Goal: Task Accomplishment & Management: Manage account settings

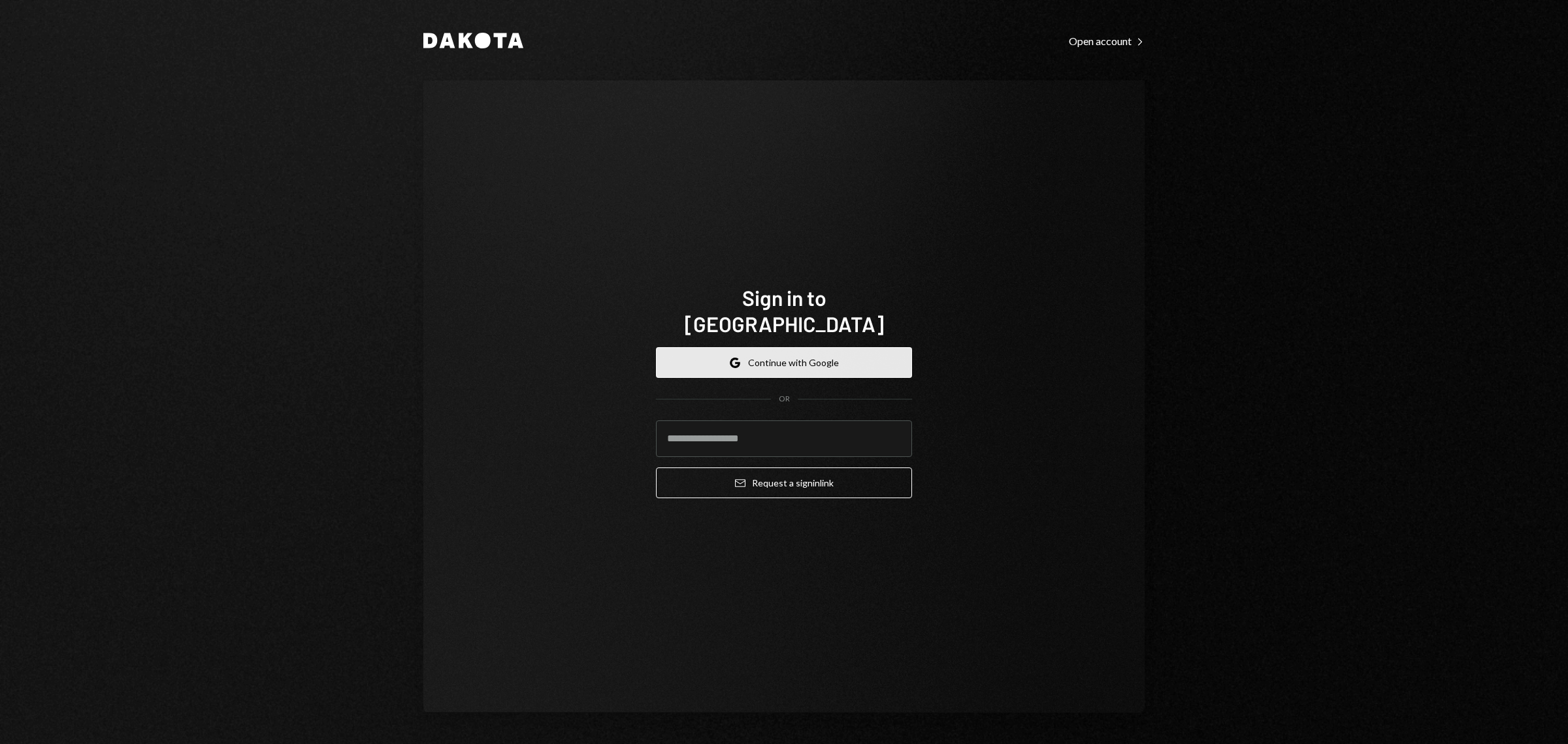
click at [740, 358] on icon "Google" at bounding box center [735, 363] width 11 height 11
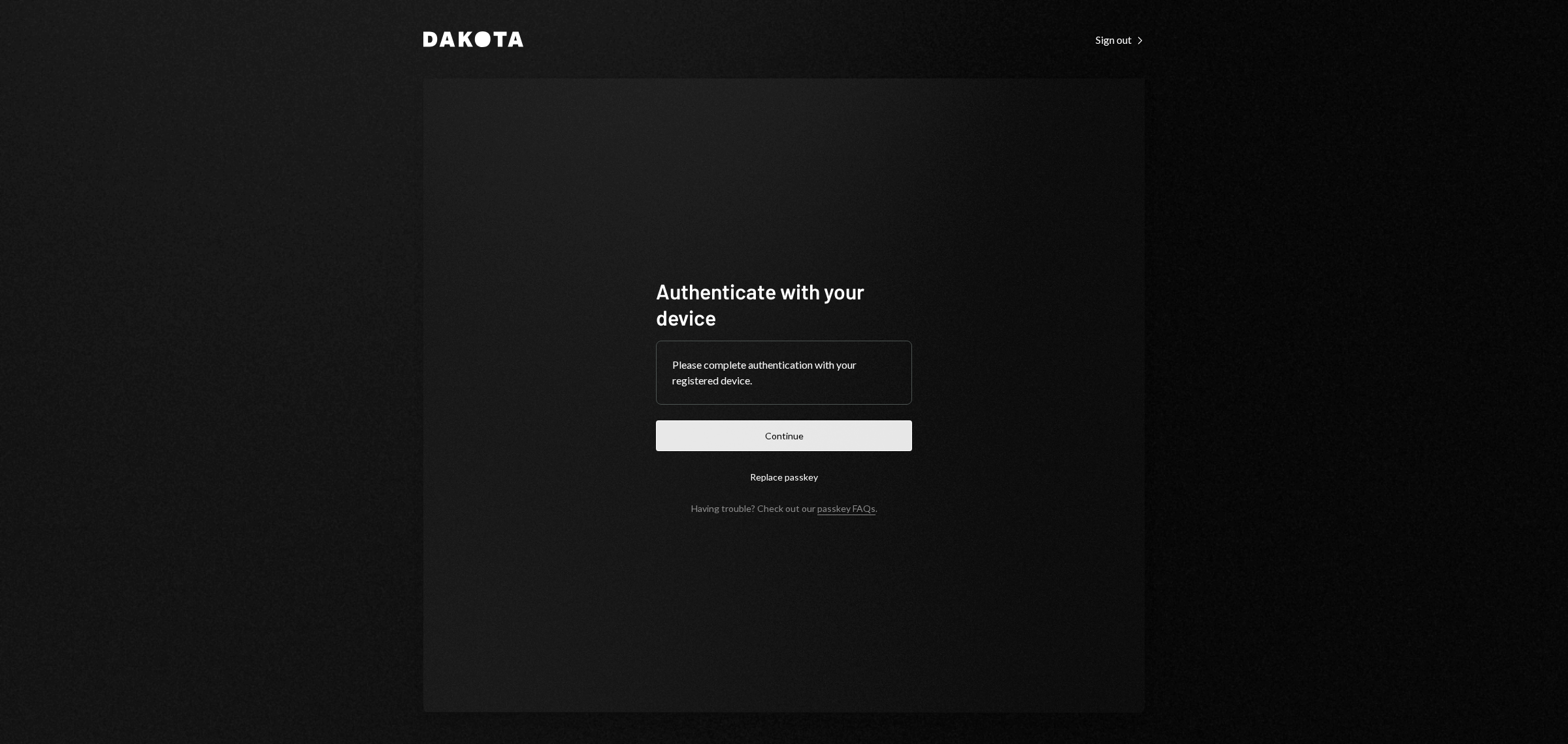
click at [801, 436] on button "Continue" at bounding box center [784, 435] width 256 height 31
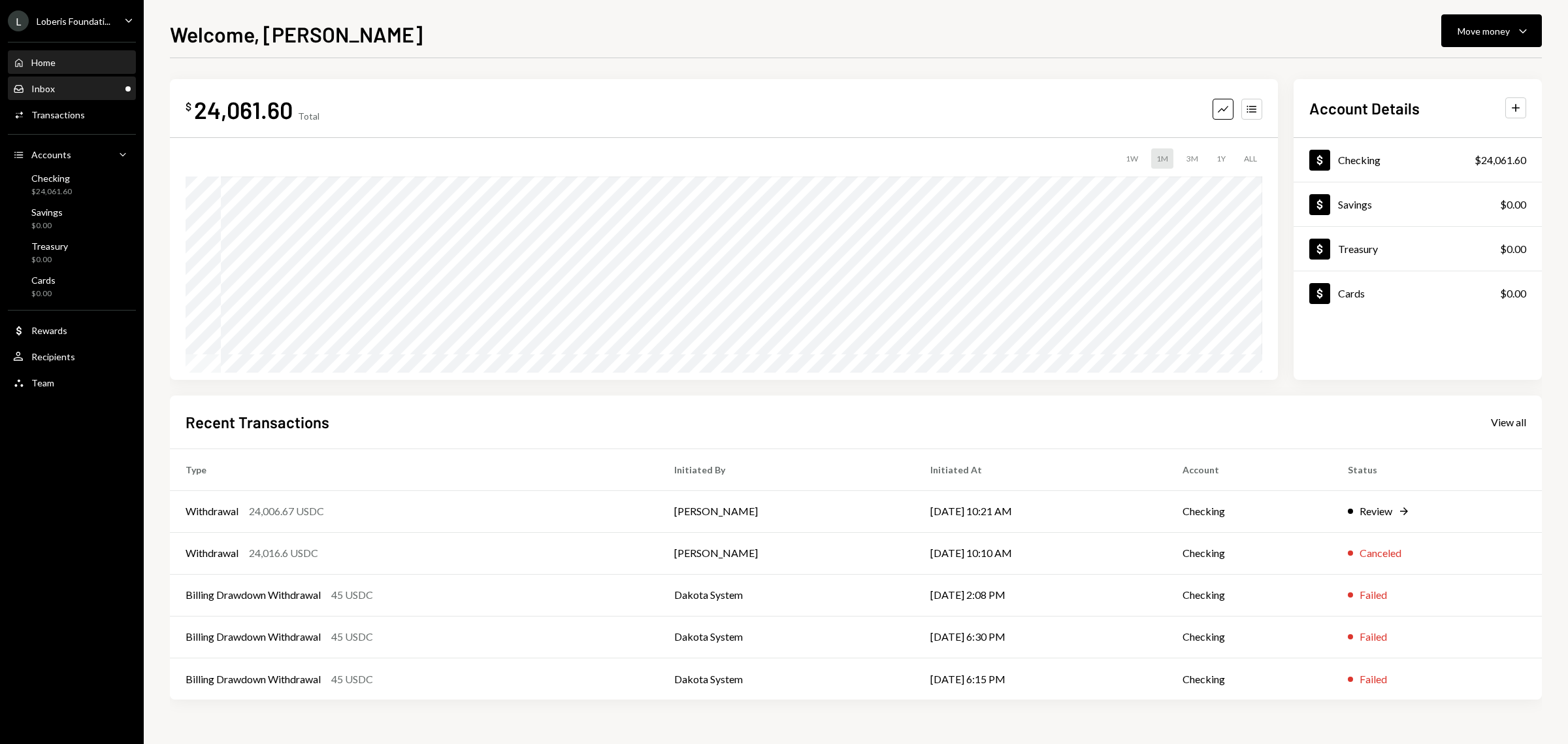
click at [83, 80] on div "Inbox Inbox" at bounding box center [72, 88] width 118 height 22
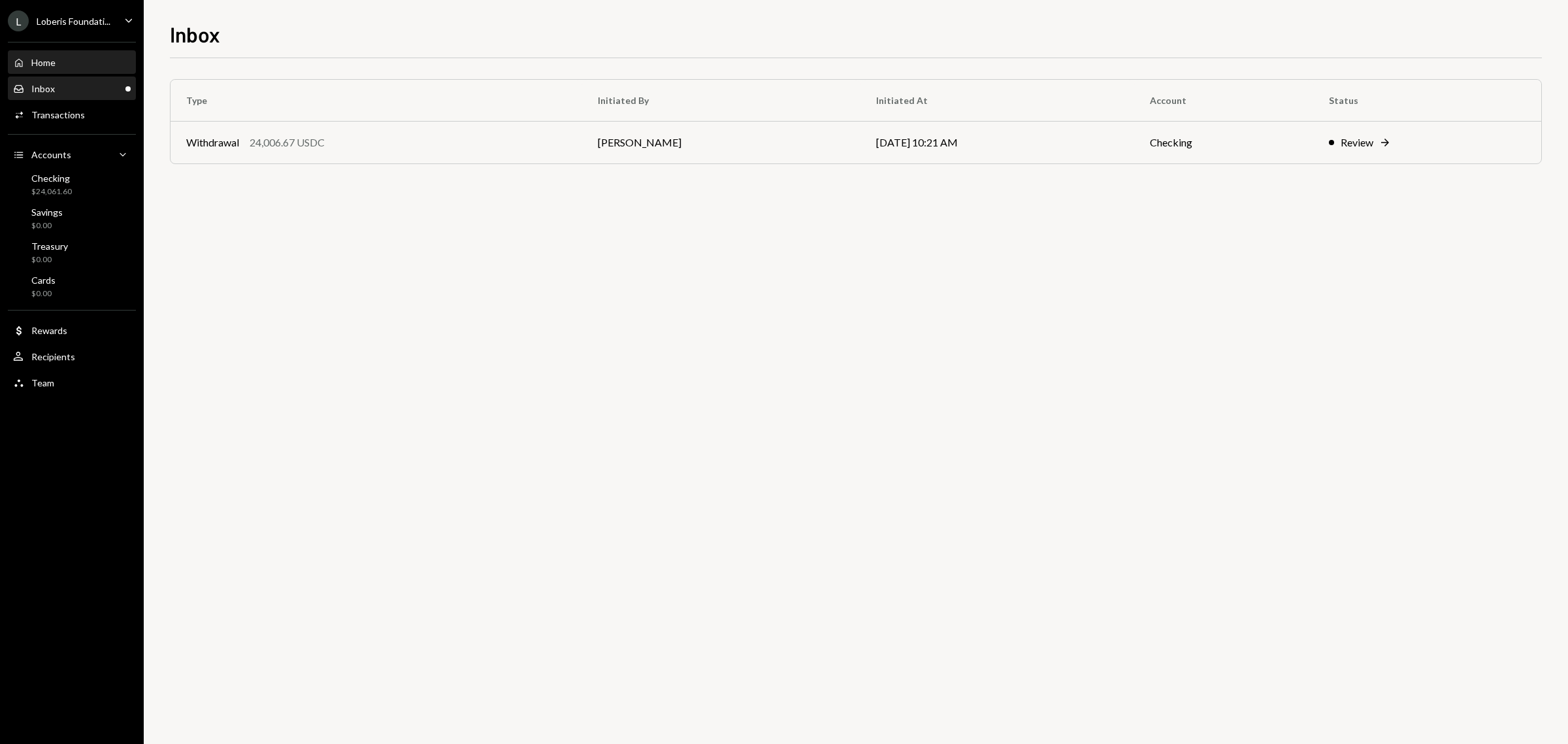
click at [47, 66] on div "Home" at bounding box center [44, 62] width 25 height 11
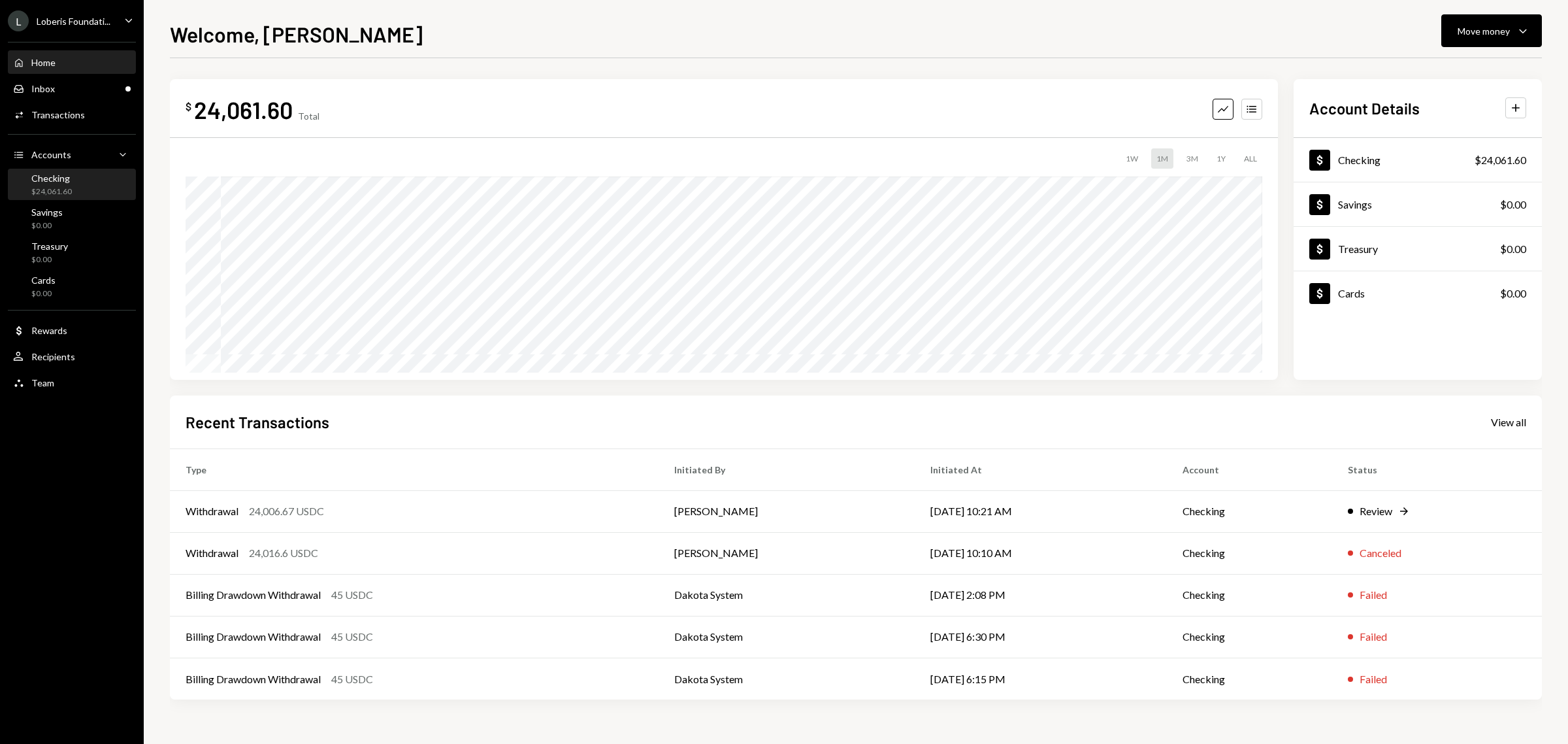
click at [72, 175] on div "Checking $24,061.60" at bounding box center [72, 185] width 118 height 25
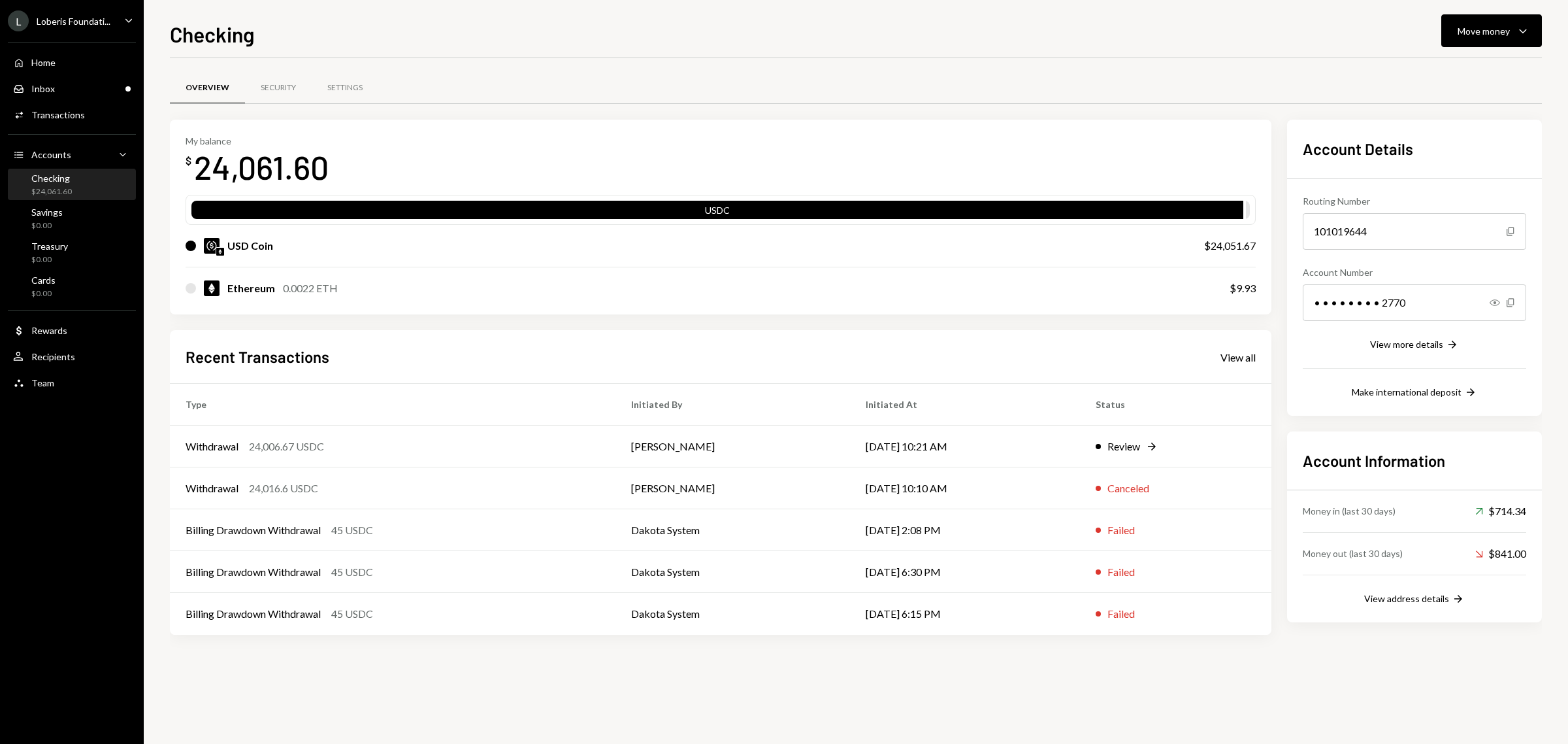
click at [70, 177] on div "Checking $24,061.60" at bounding box center [72, 185] width 118 height 25
click at [69, 92] on div "Inbox Inbox" at bounding box center [72, 88] width 118 height 11
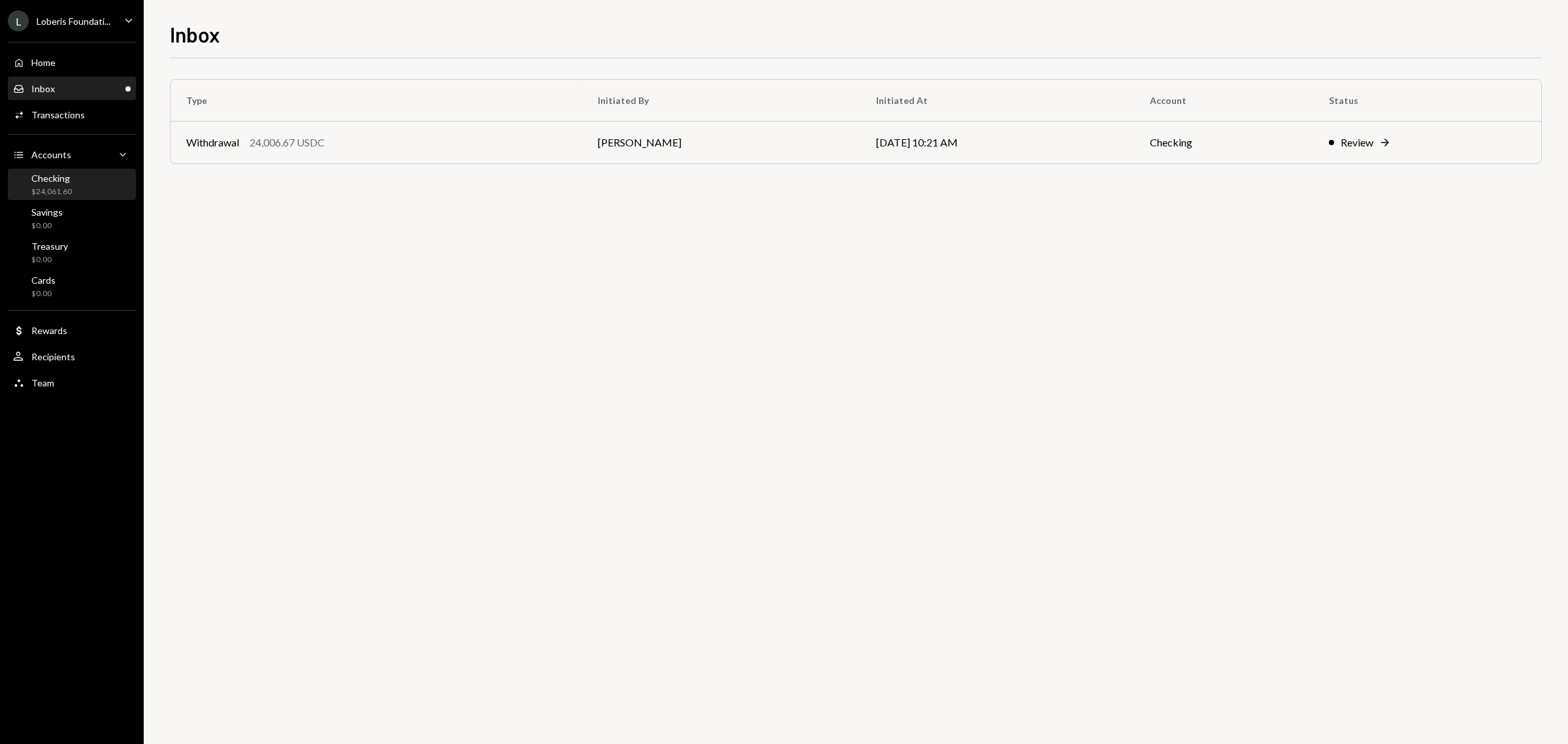
click at [49, 185] on div "Checking $24,061.60" at bounding box center [51, 185] width 41 height 25
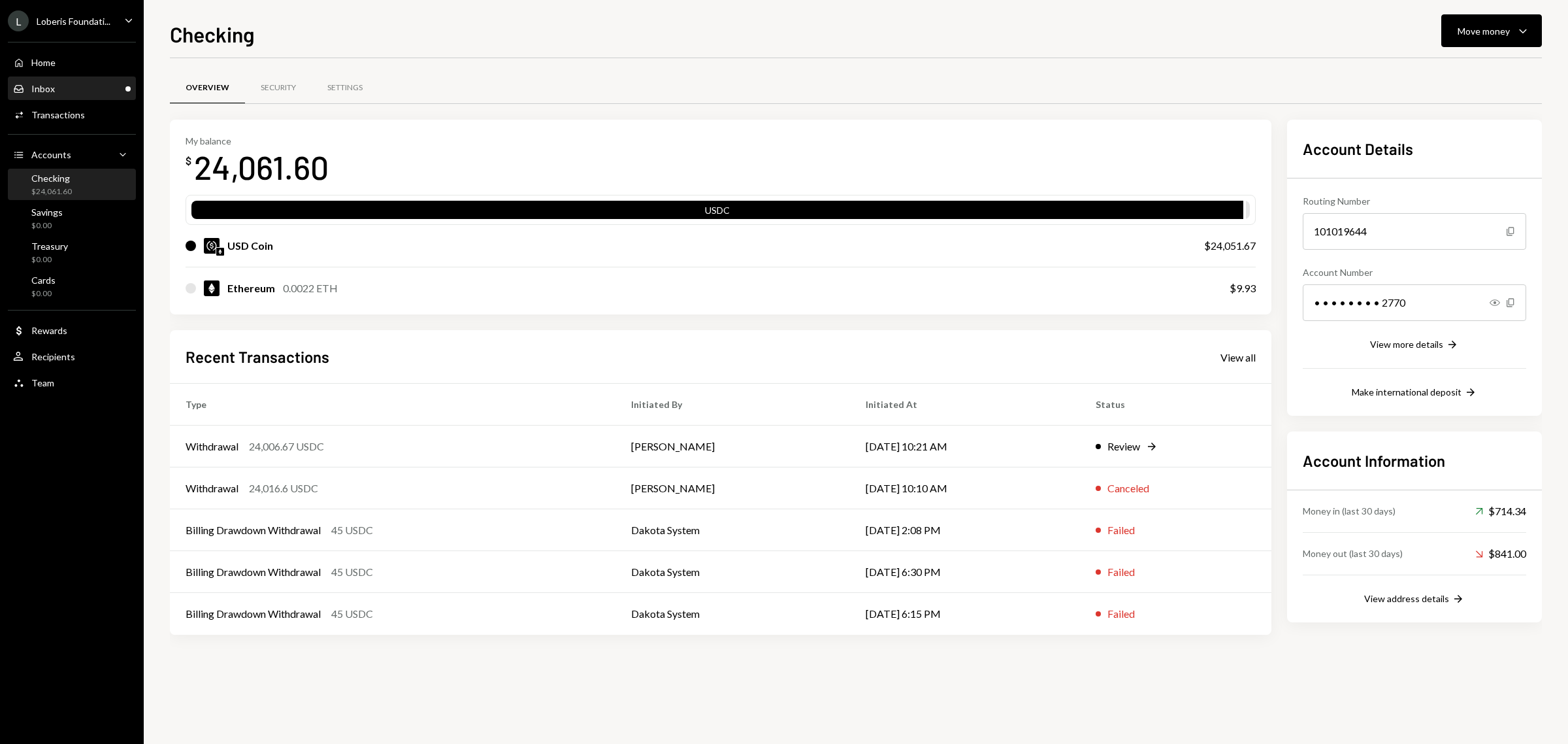
click at [87, 90] on div "Inbox Inbox" at bounding box center [72, 88] width 118 height 11
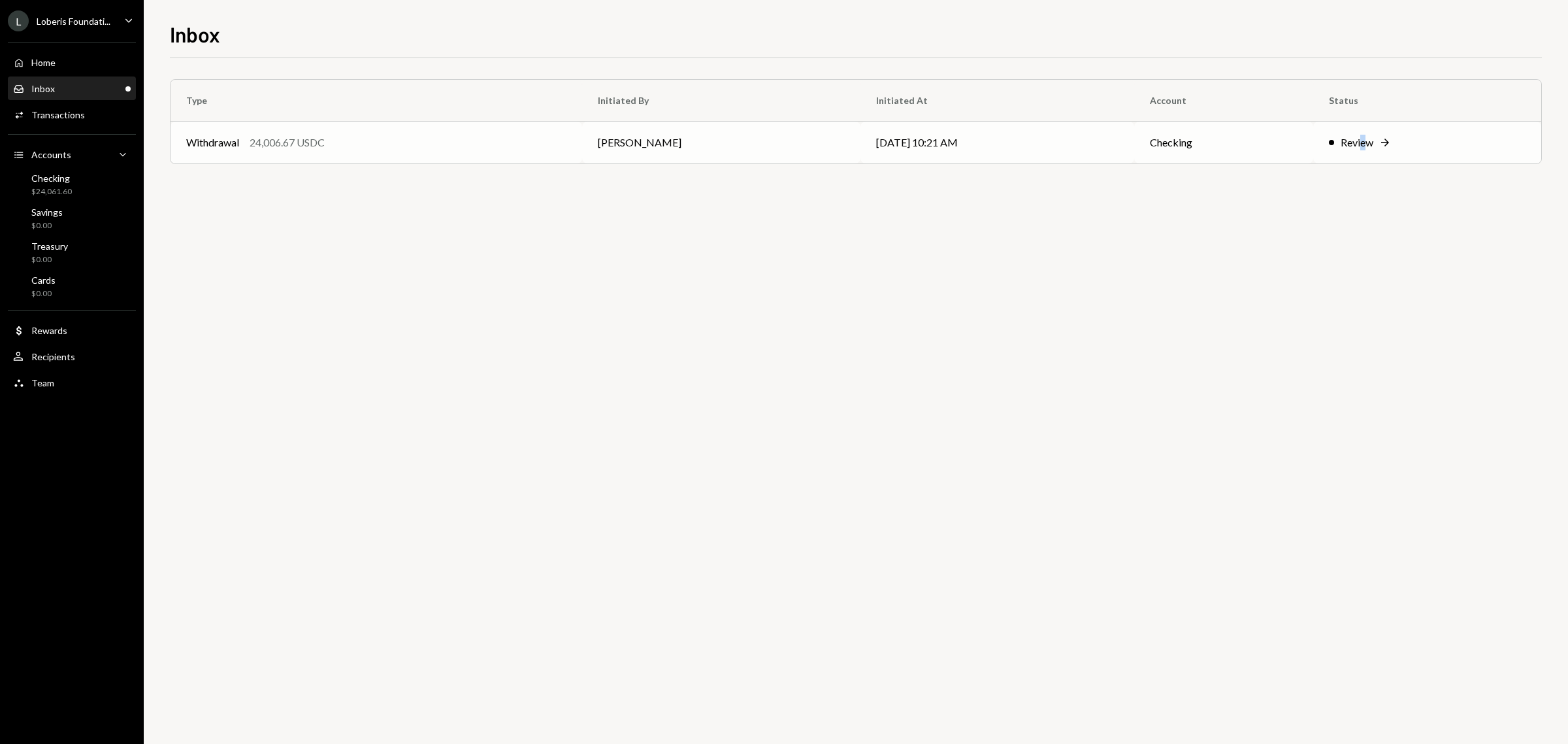
click at [1360, 144] on div "Review" at bounding box center [1357, 143] width 33 height 15
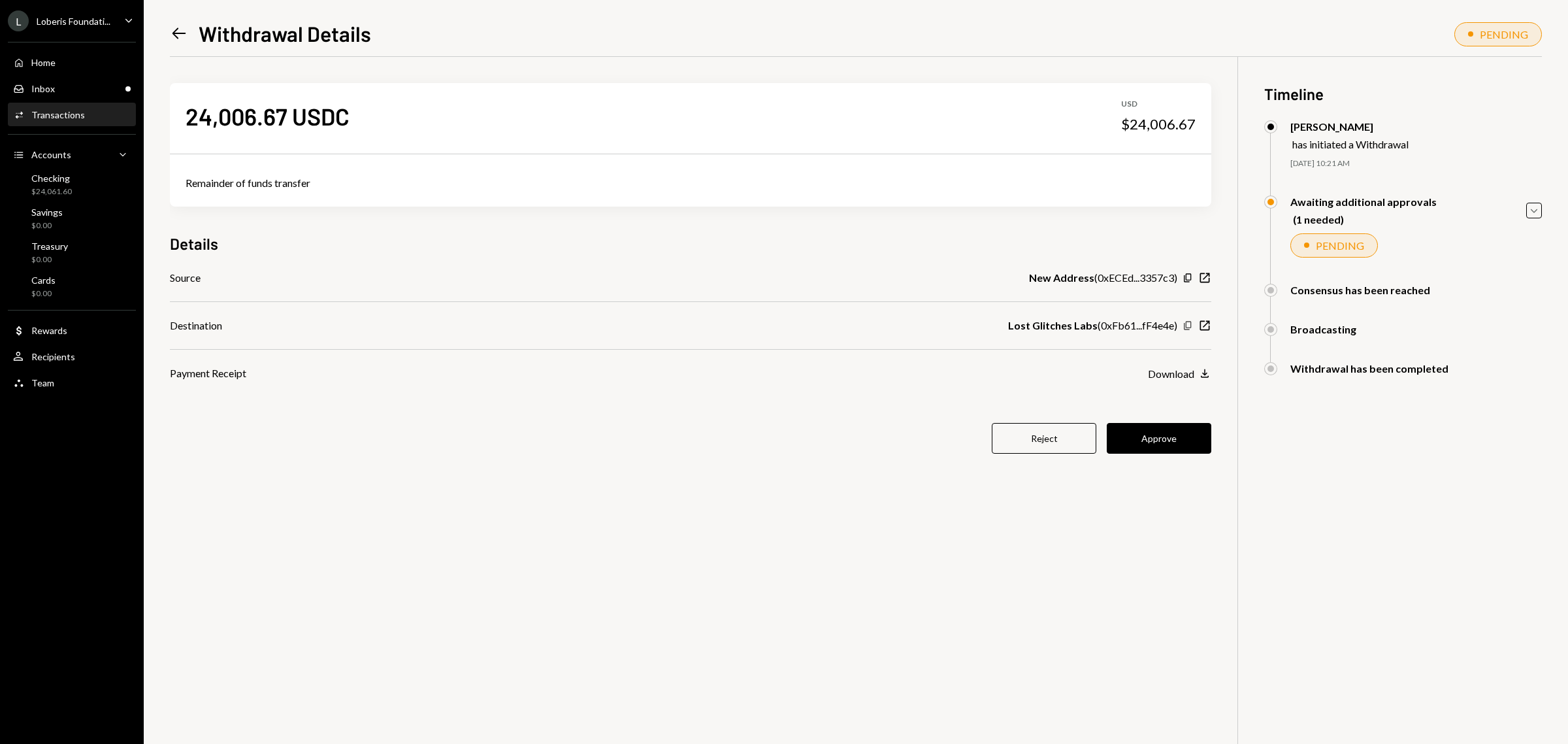
click at [1187, 326] on icon "Copy" at bounding box center [1188, 326] width 11 height 11
click at [1181, 447] on button "Approve" at bounding box center [1159, 438] width 104 height 31
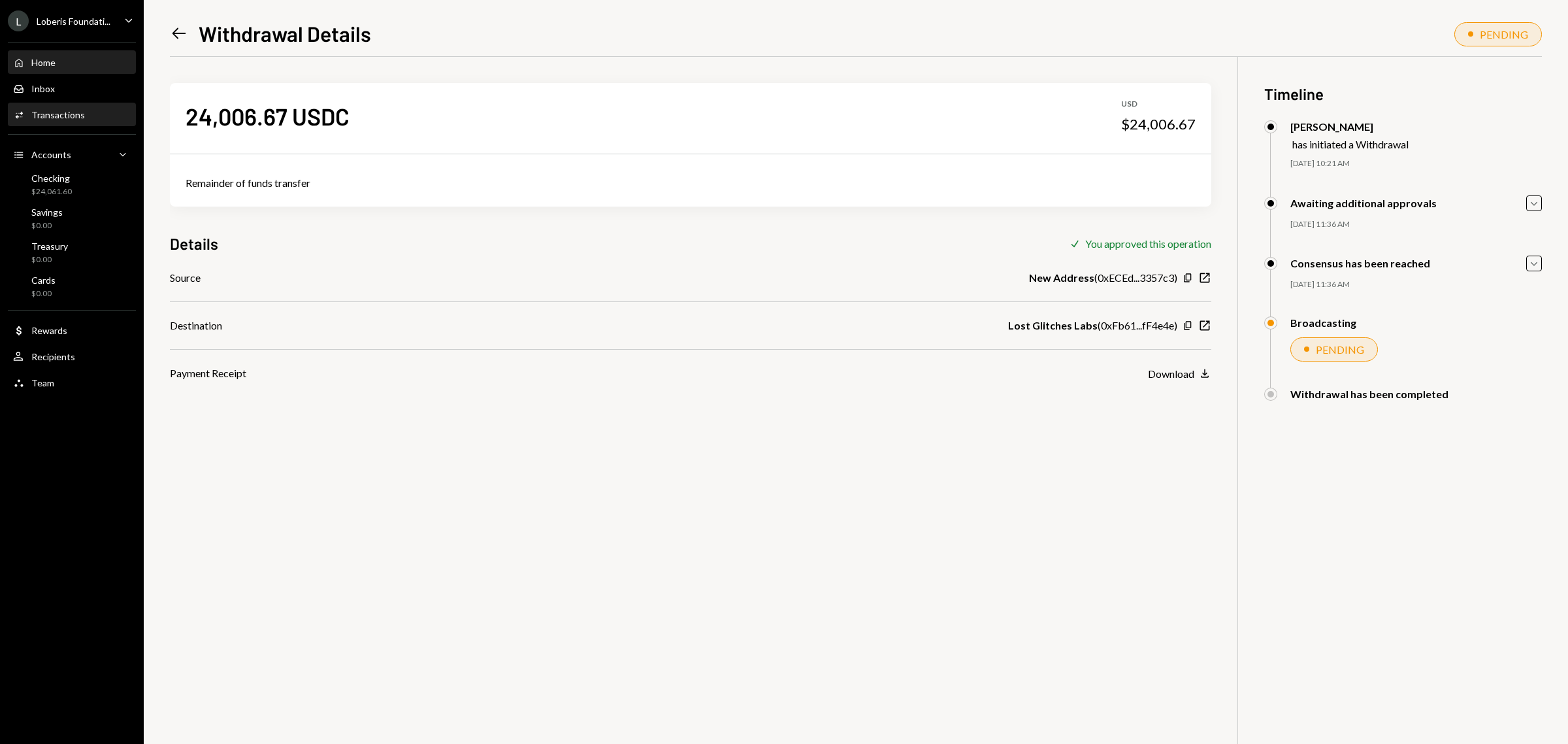
click at [47, 70] on div "Home Home" at bounding box center [72, 62] width 118 height 22
